Goal: Task Accomplishment & Management: Manage account settings

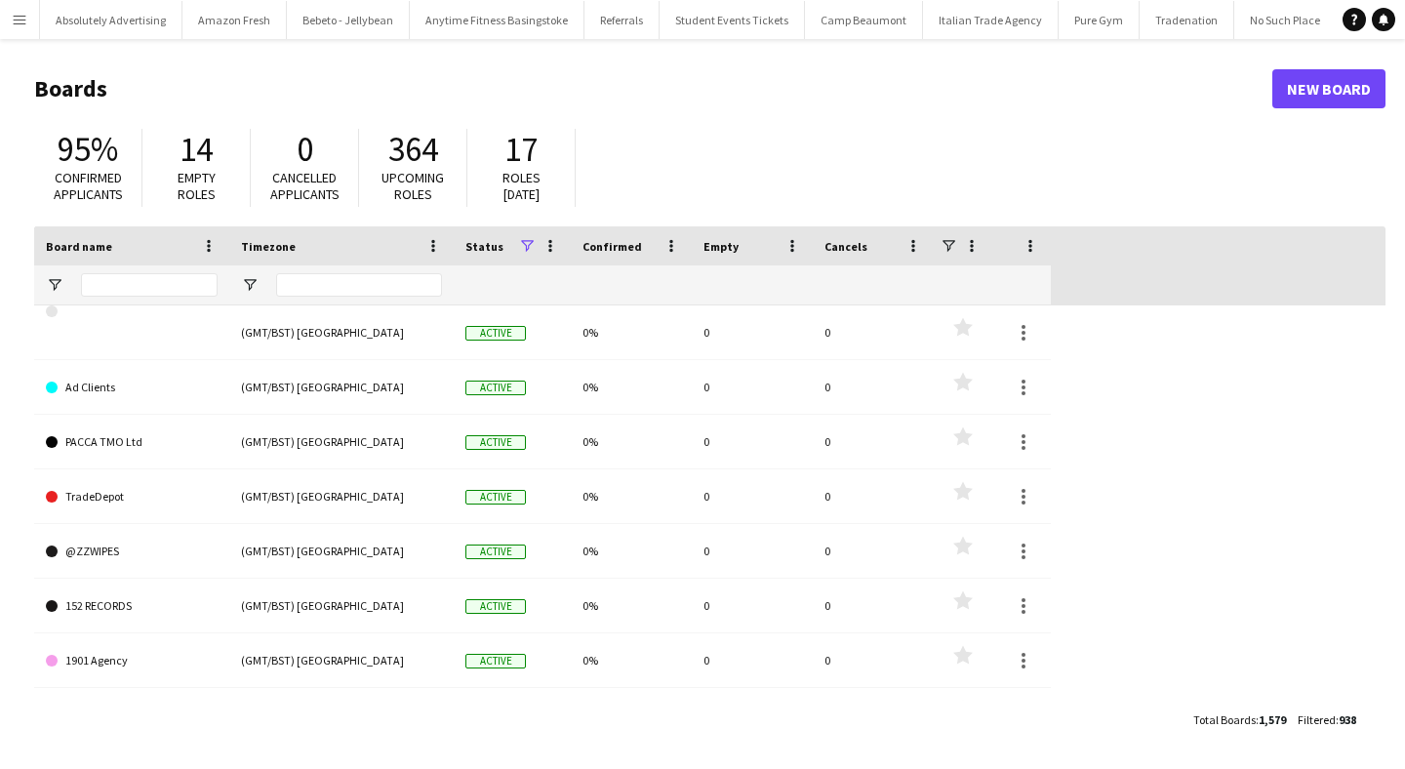
click at [14, 26] on app-icon "Menu" at bounding box center [20, 20] width 16 height 16
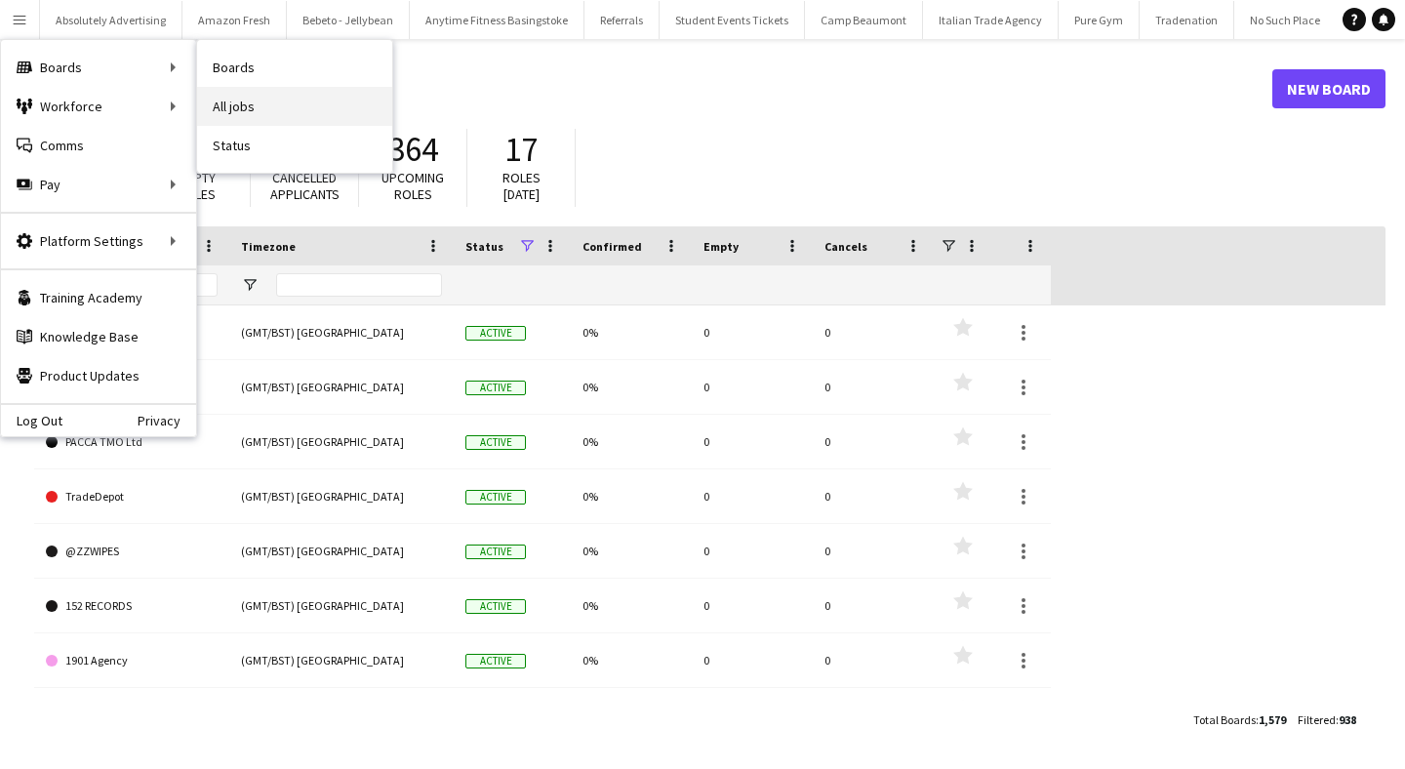
click at [296, 100] on link "All jobs" at bounding box center [294, 106] width 195 height 39
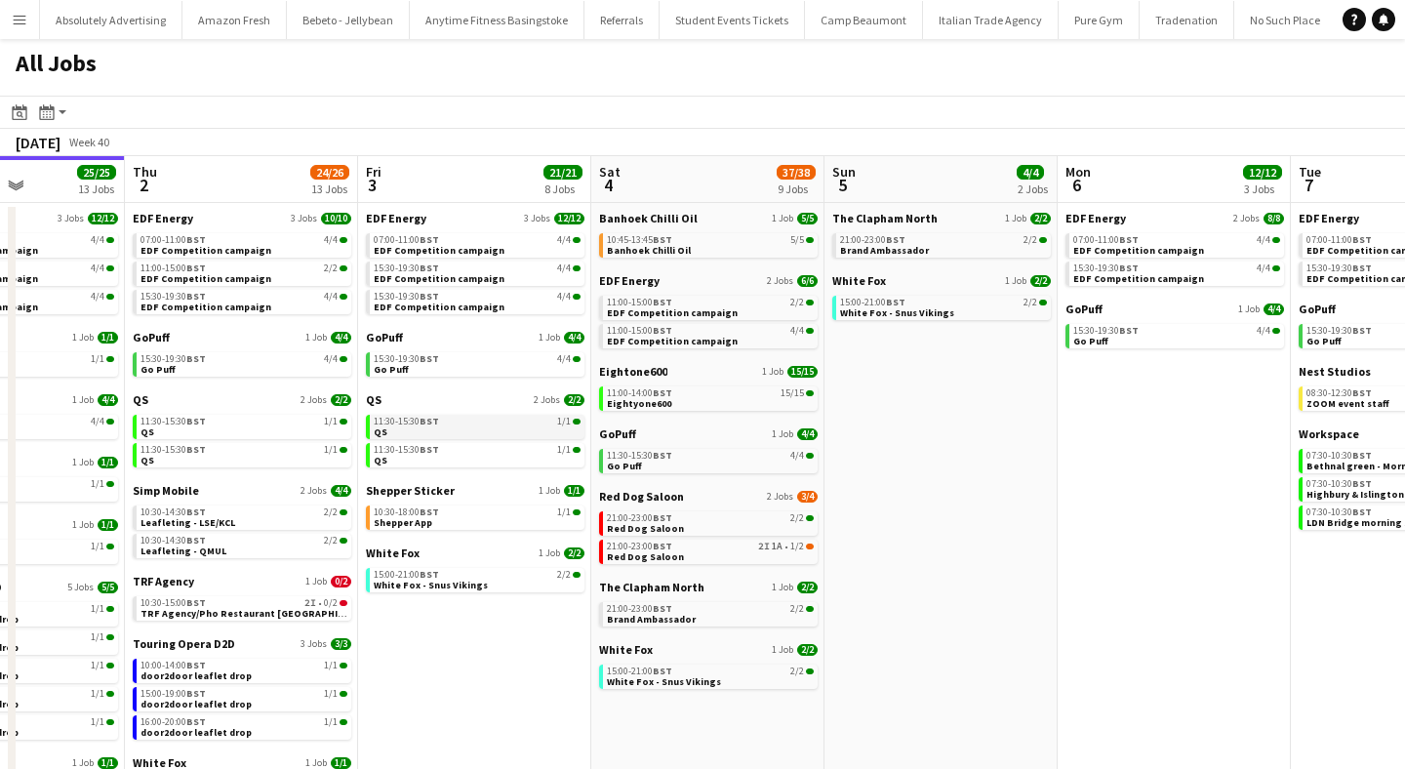
scroll to position [0, 817]
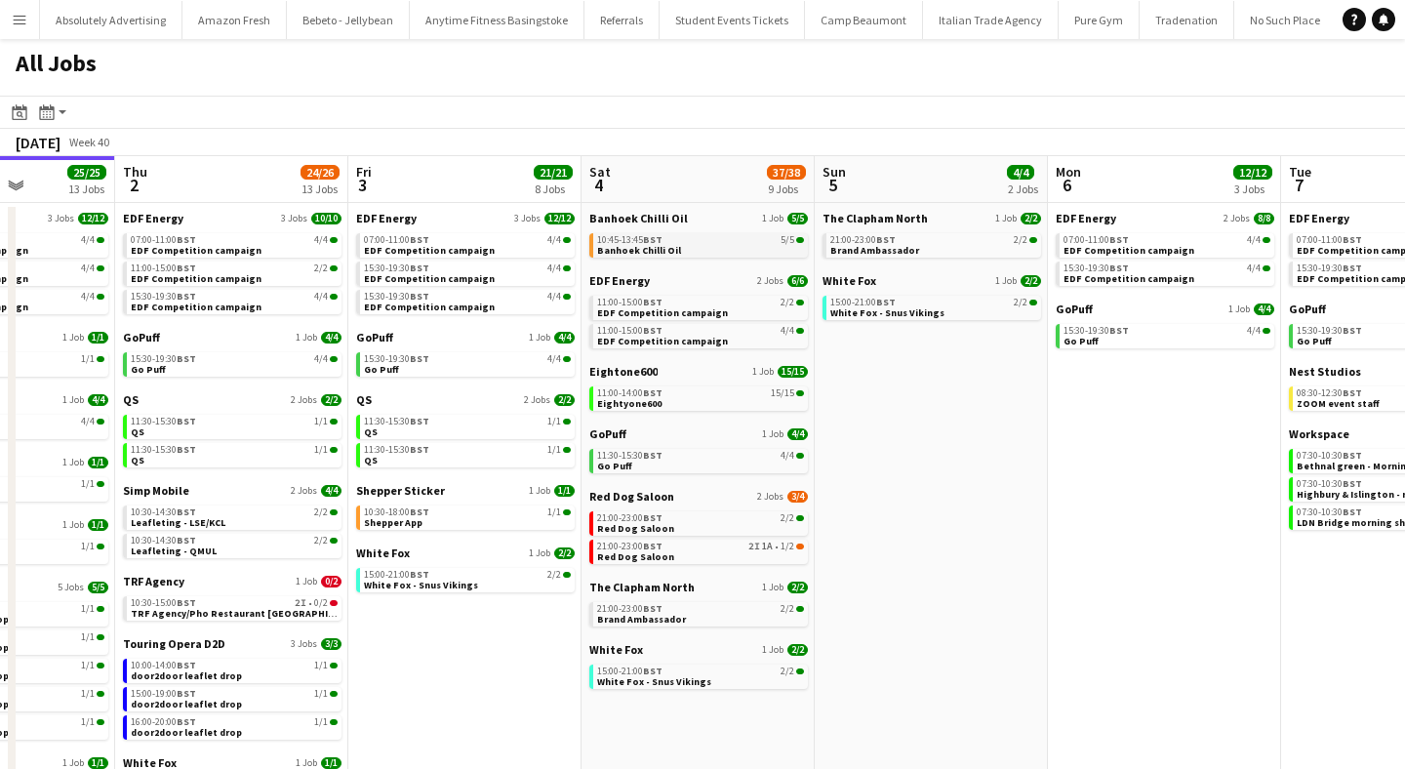
click at [665, 247] on span "Banhoek Chilli Oil" at bounding box center [639, 250] width 84 height 13
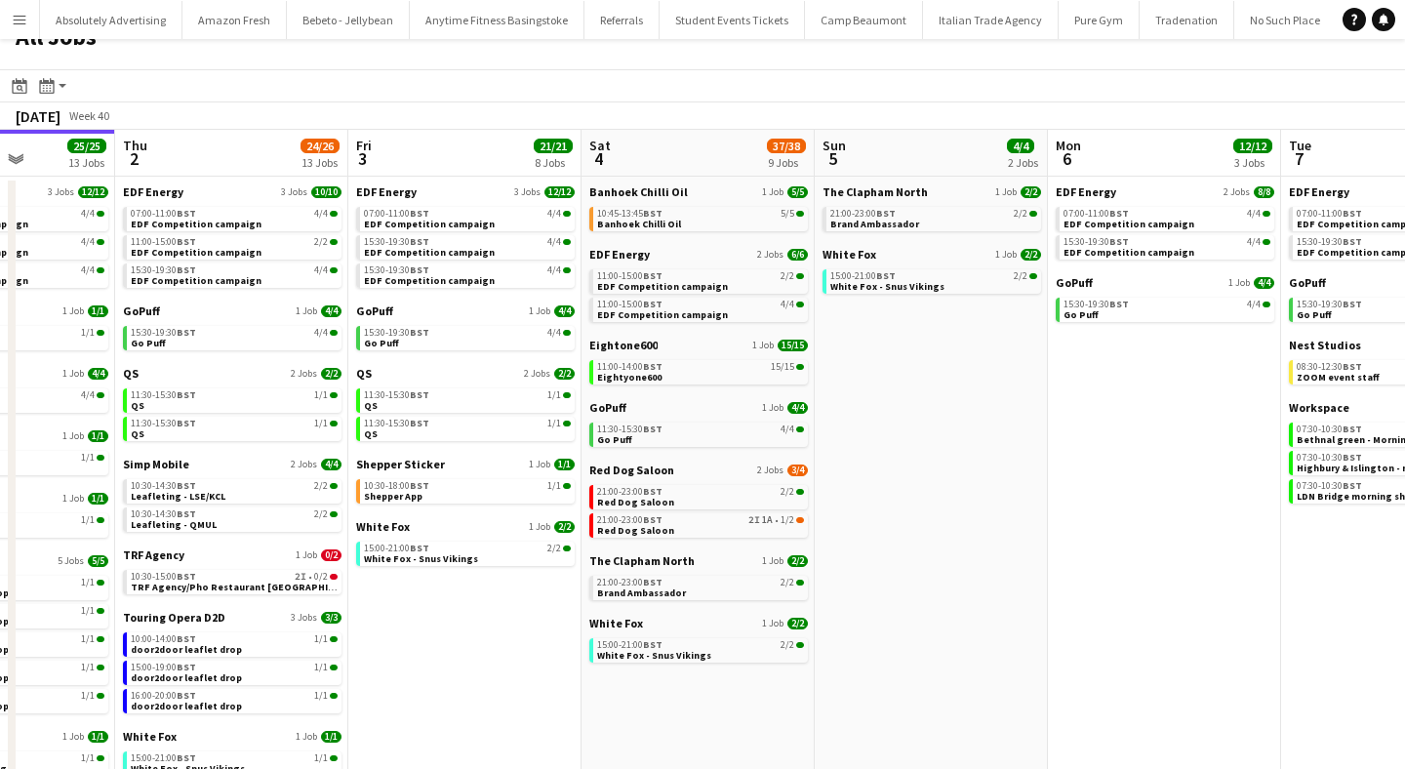
scroll to position [28, 0]
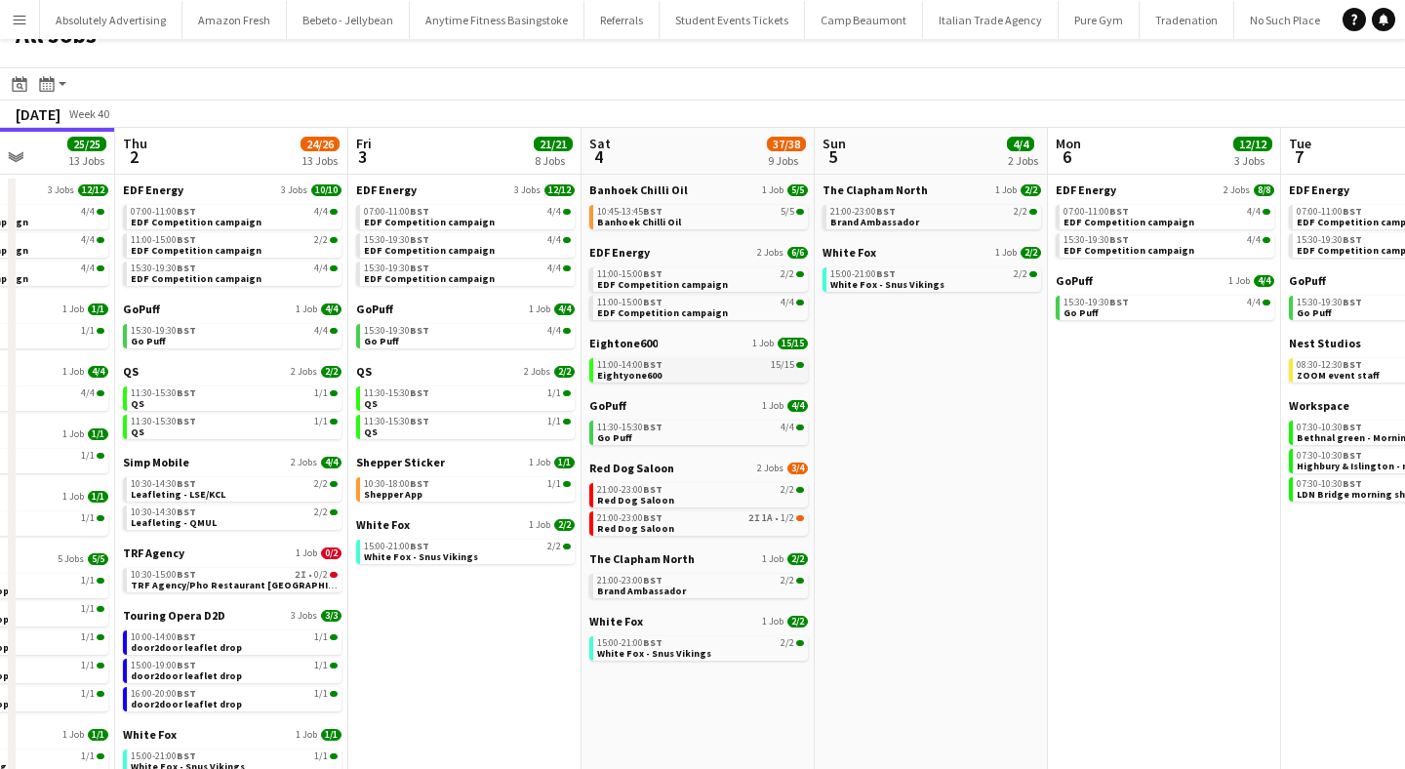
click at [640, 369] on span "Eightyone600" at bounding box center [629, 375] width 64 height 13
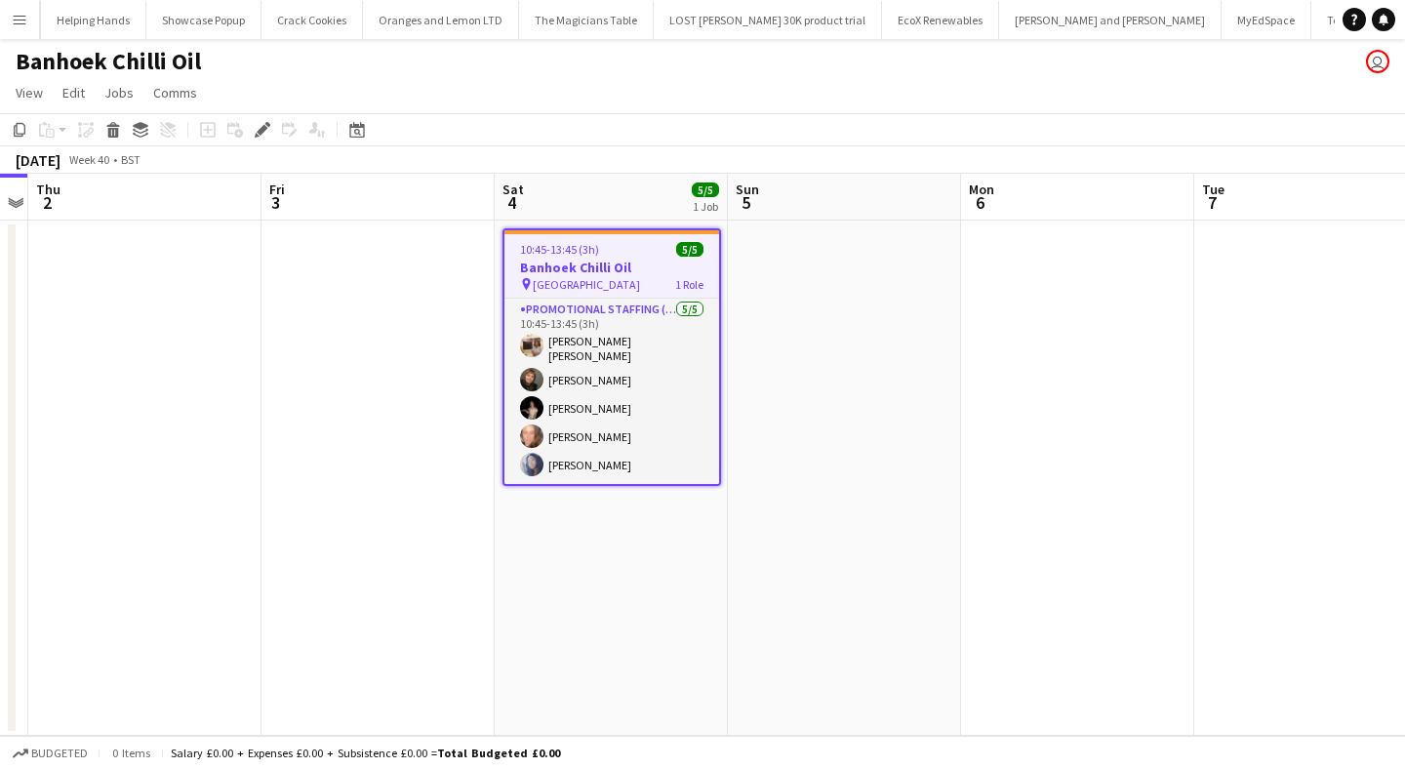
scroll to position [0, 70651]
click at [269, 127] on icon "Edit" at bounding box center [263, 130] width 16 height 16
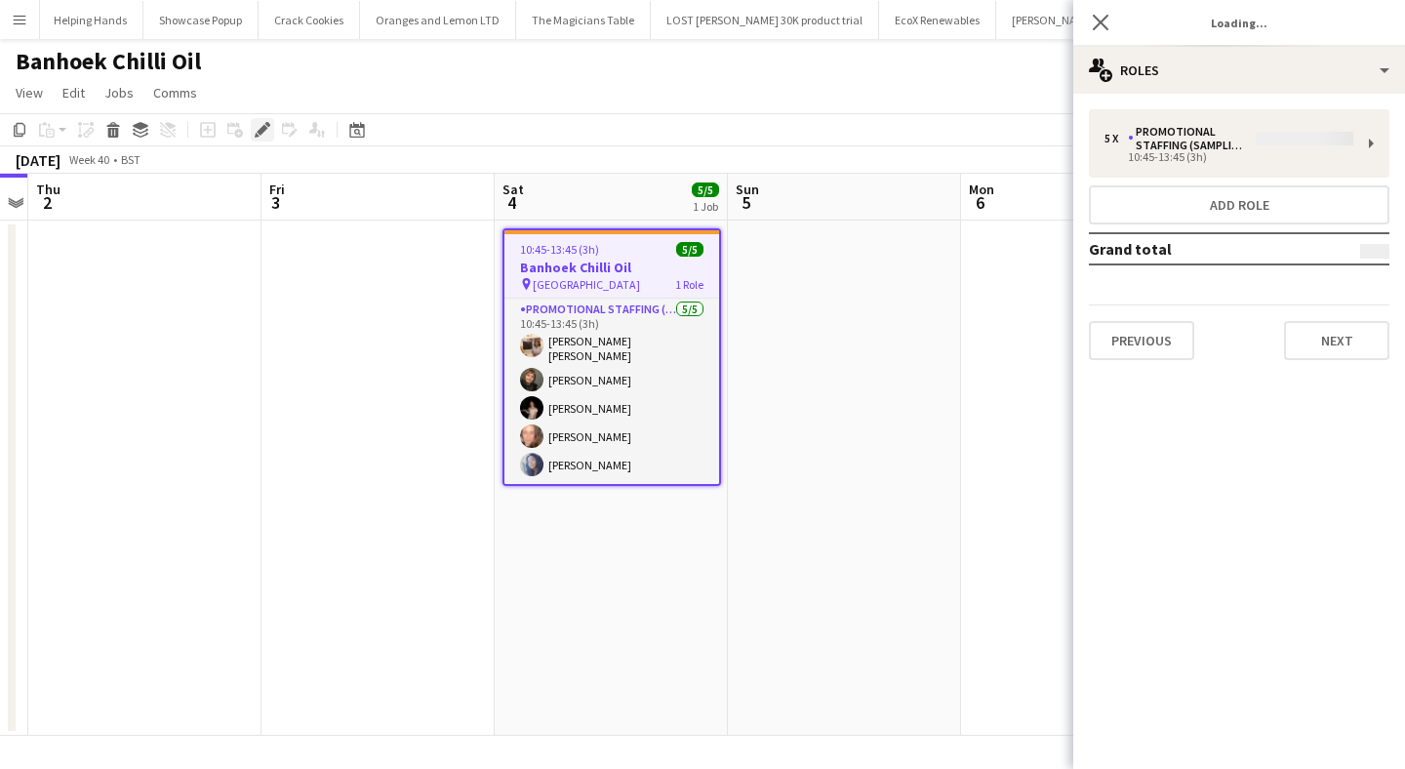
type input "**********"
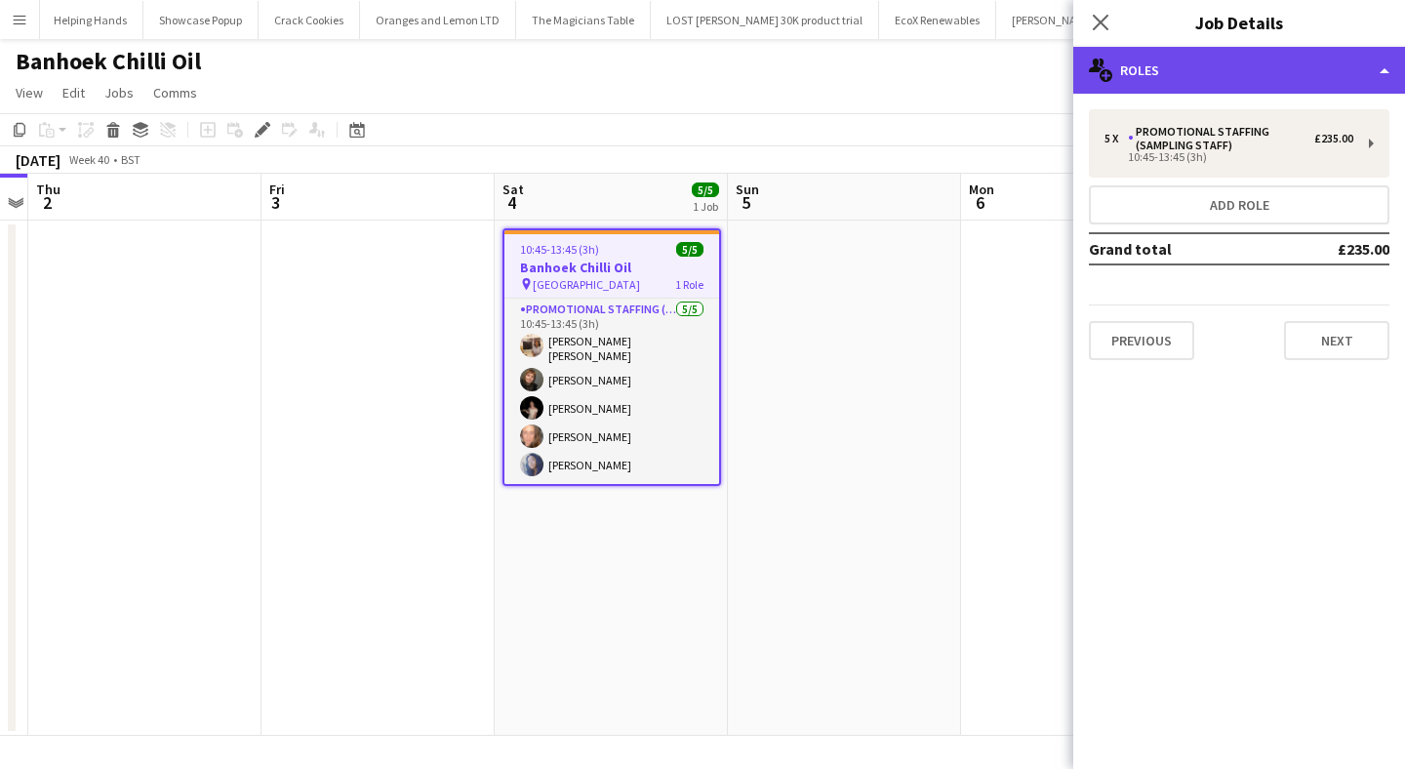
click at [1223, 75] on div "multiple-users-add Roles" at bounding box center [1239, 70] width 332 height 47
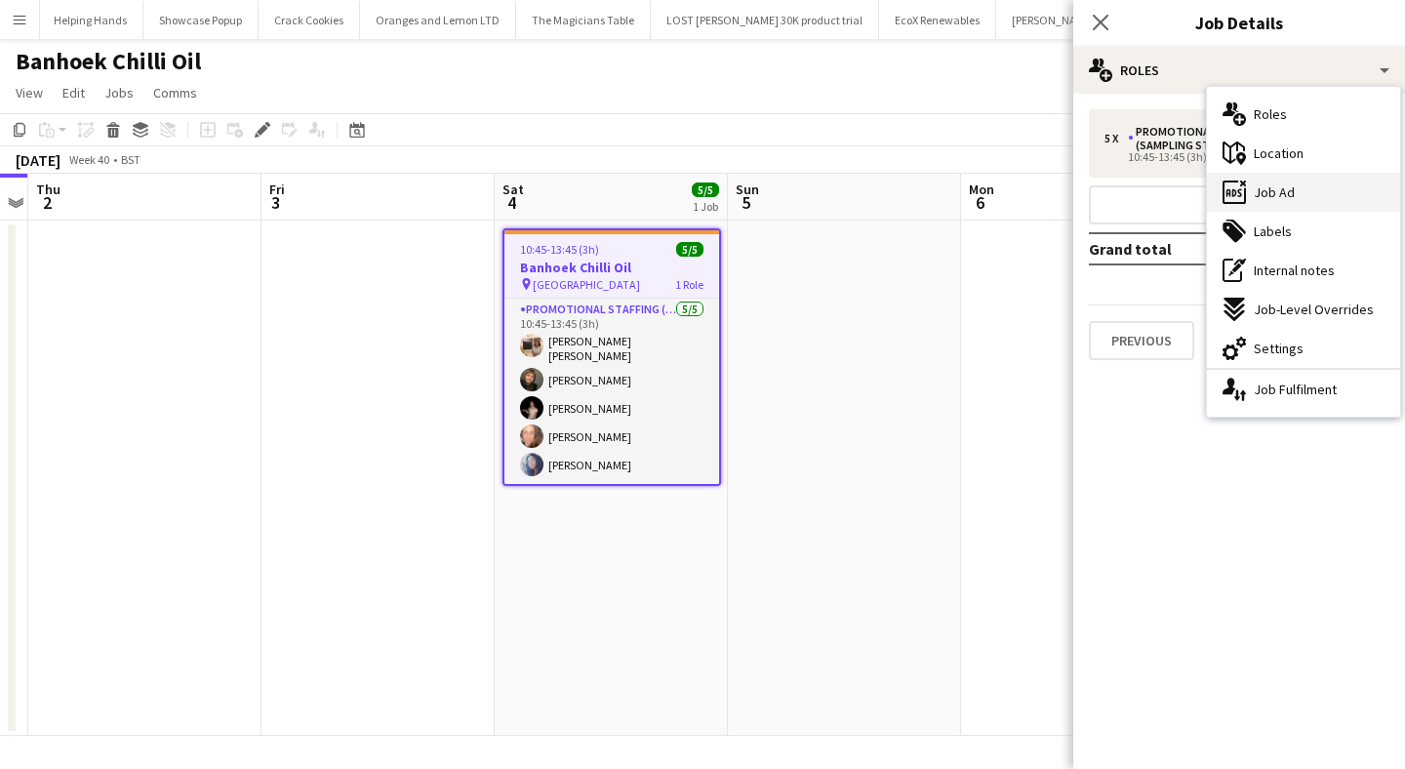
click at [1271, 191] on span "Job Ad" at bounding box center [1273, 192] width 41 height 18
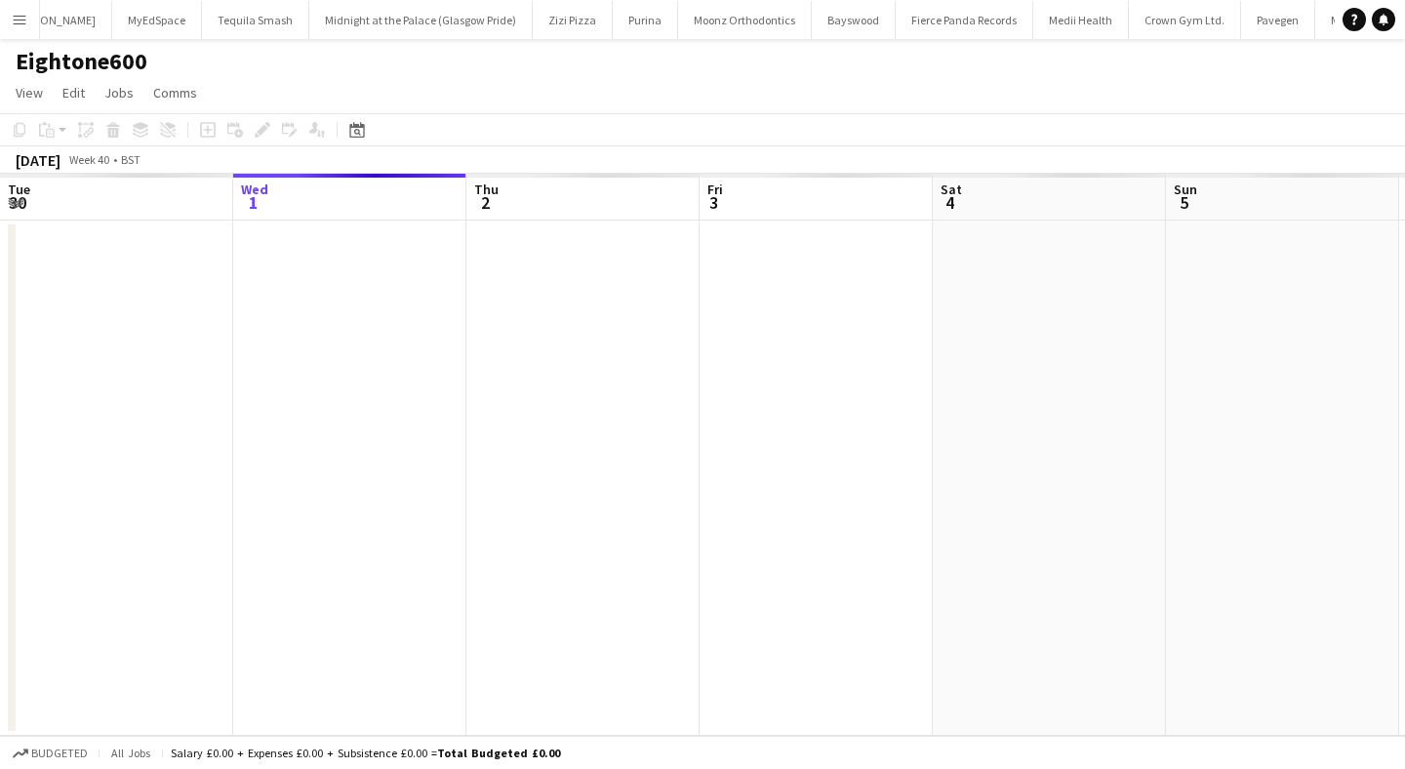
scroll to position [0, 671]
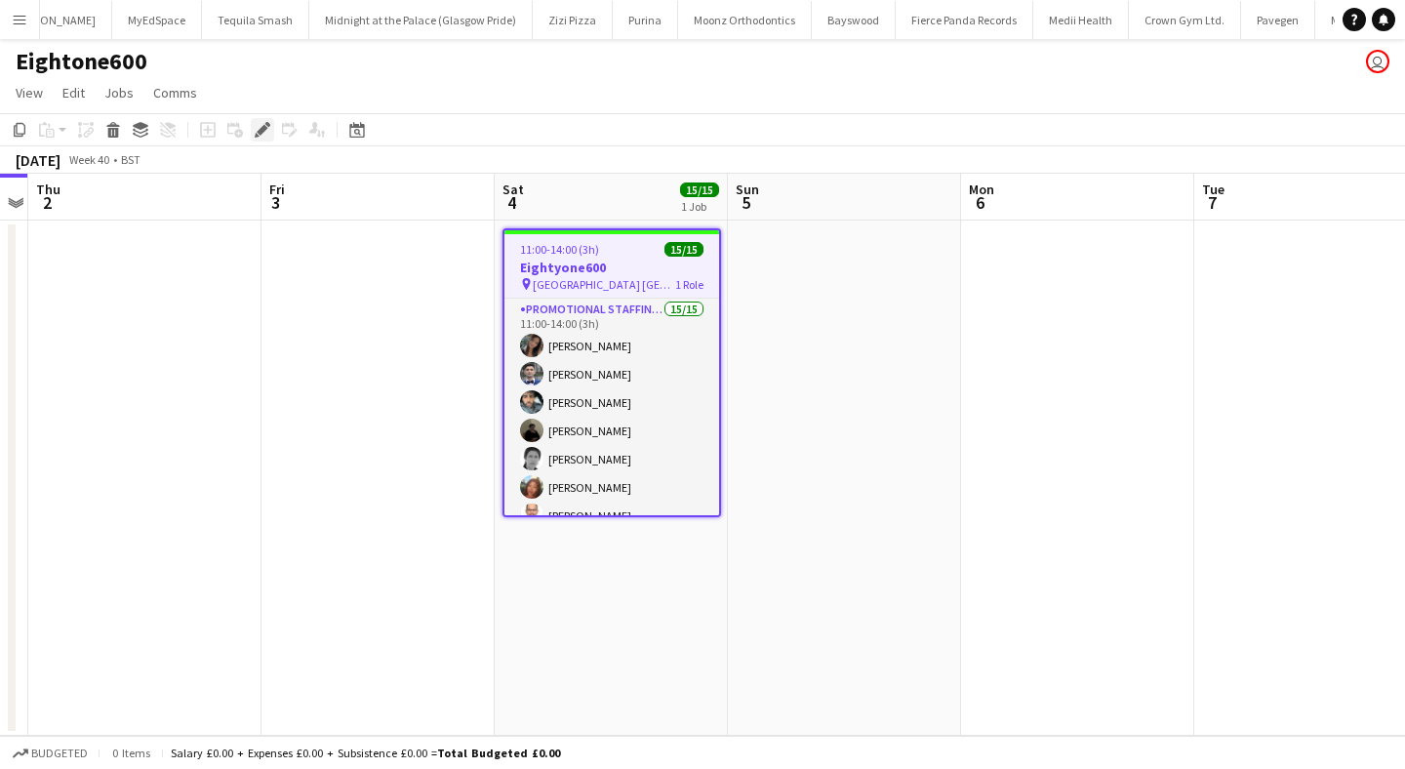
click at [258, 127] on icon "Edit" at bounding box center [263, 130] width 16 height 16
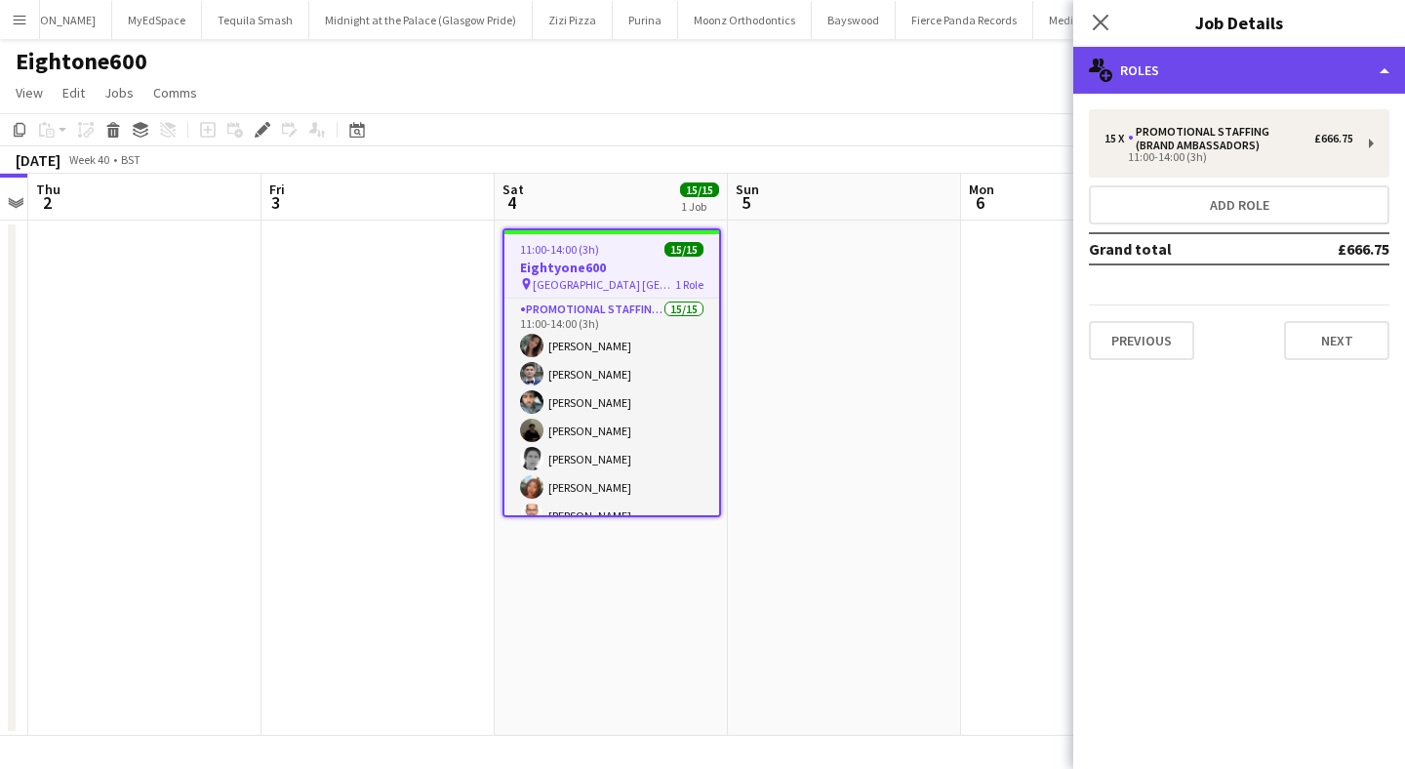
click at [1192, 75] on div "multiple-users-add Roles" at bounding box center [1239, 70] width 332 height 47
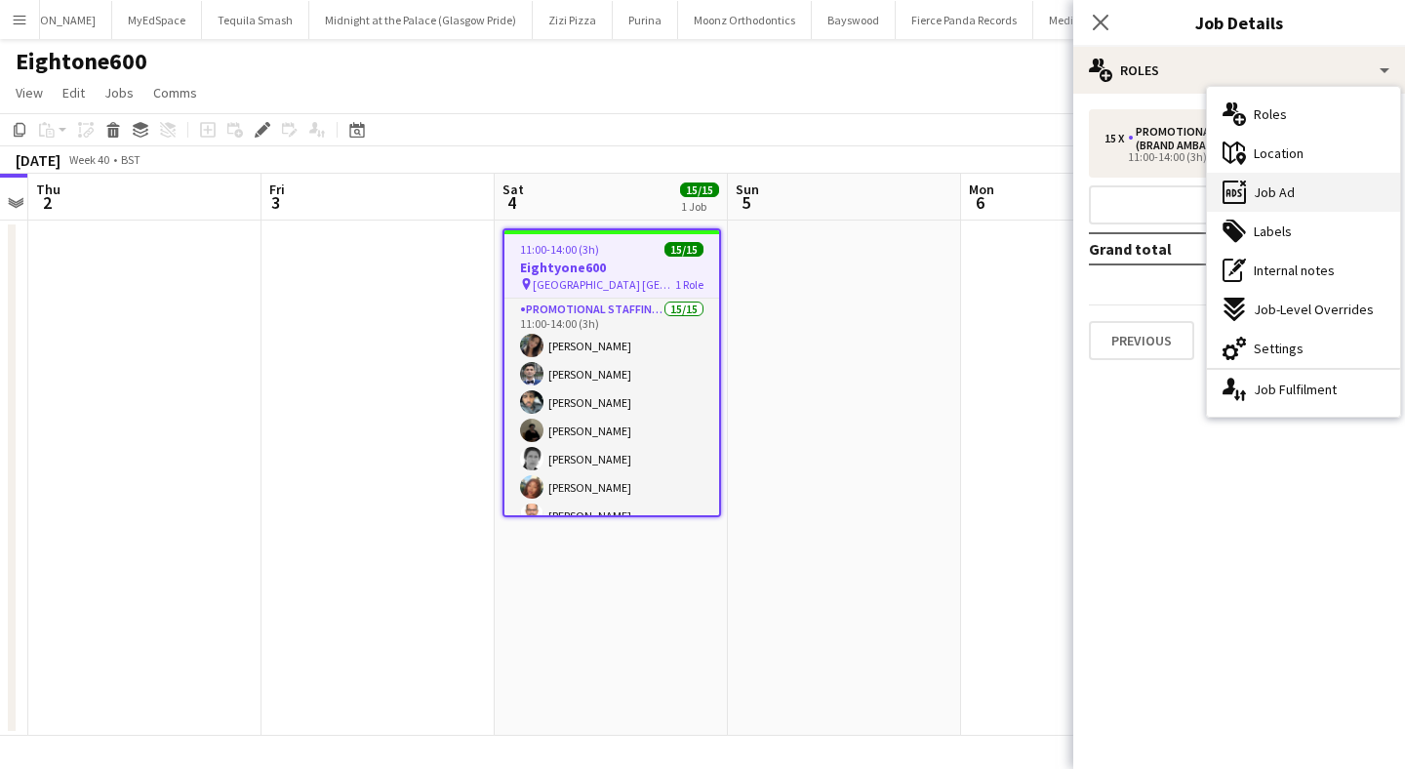
click at [1276, 198] on span "Job Ad" at bounding box center [1273, 192] width 41 height 18
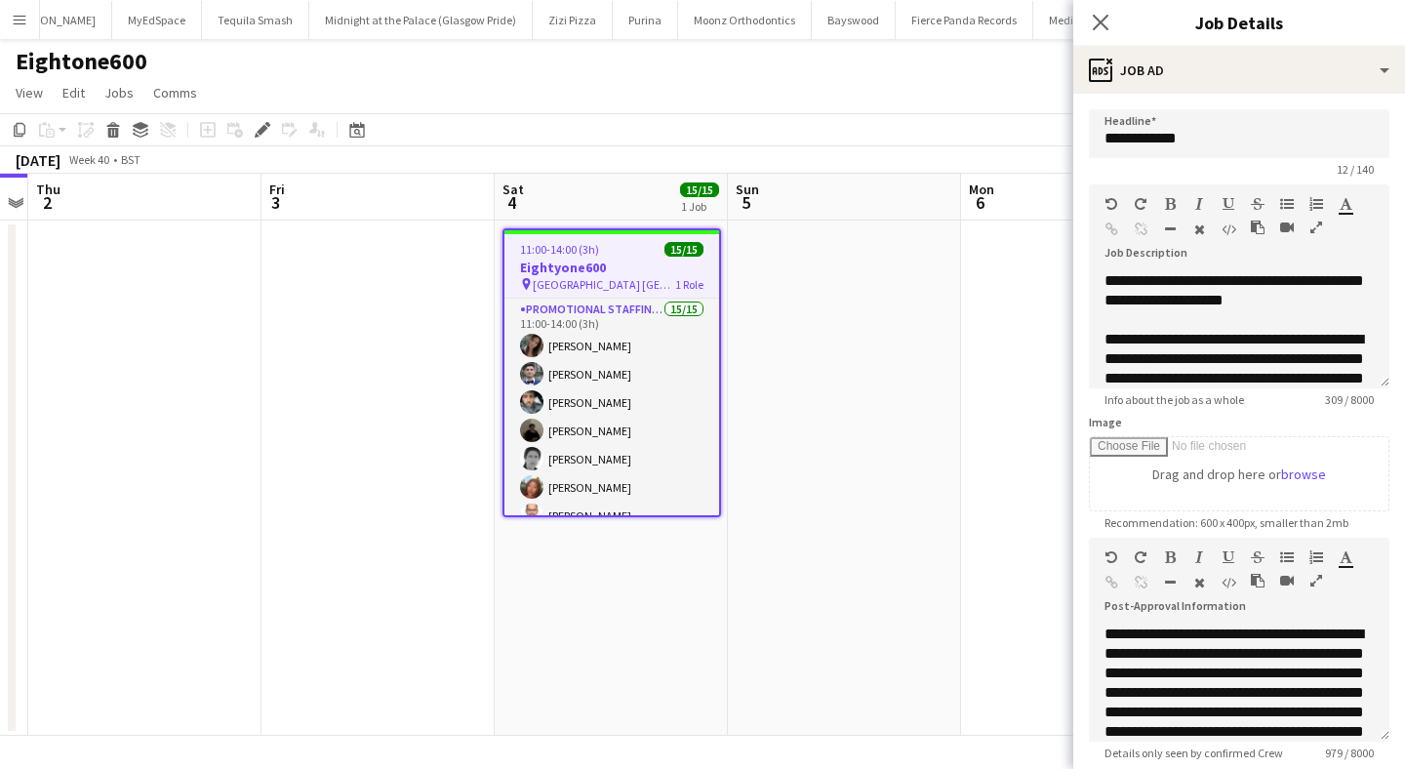
click at [1002, 341] on app-date-cell at bounding box center [1077, 477] width 233 height 515
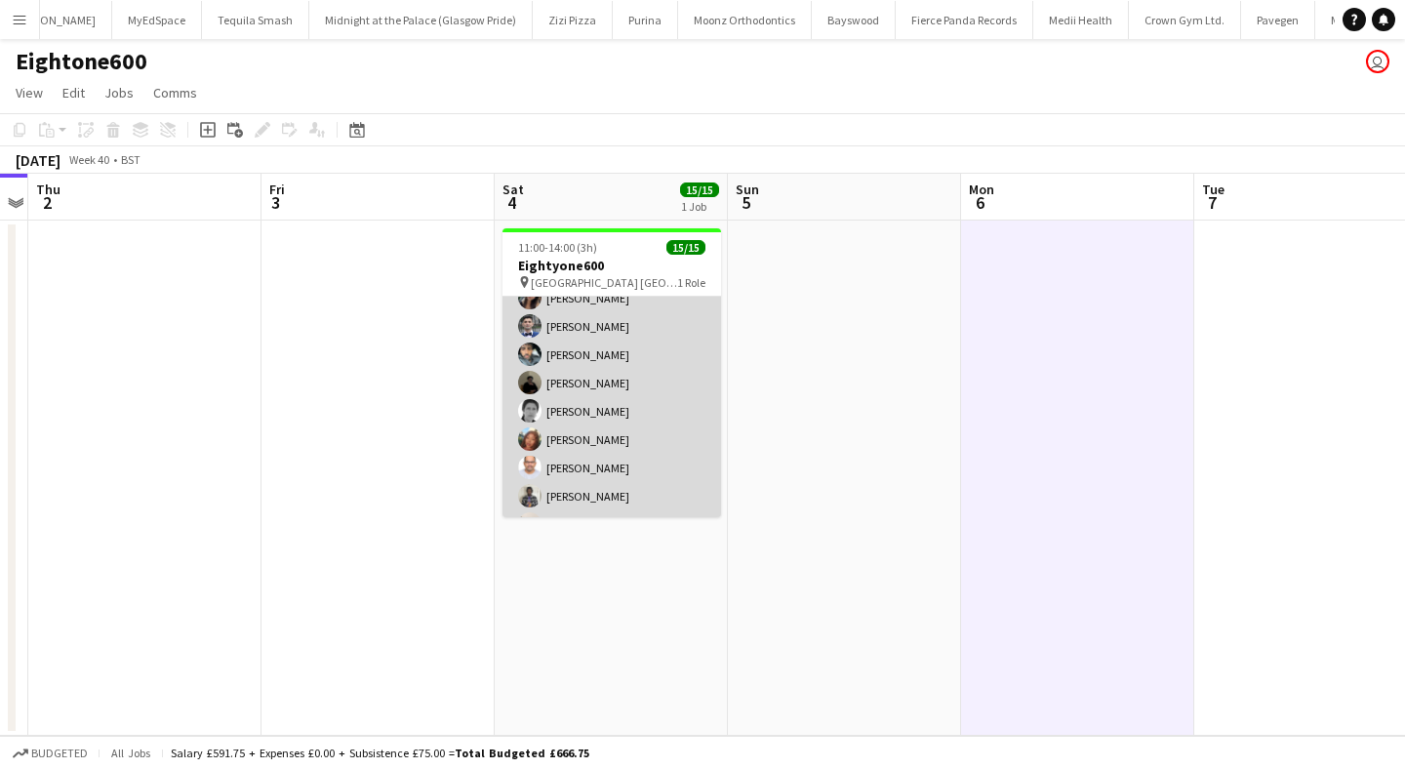
scroll to position [0, 0]
